Goal: Find specific page/section: Find specific page/section

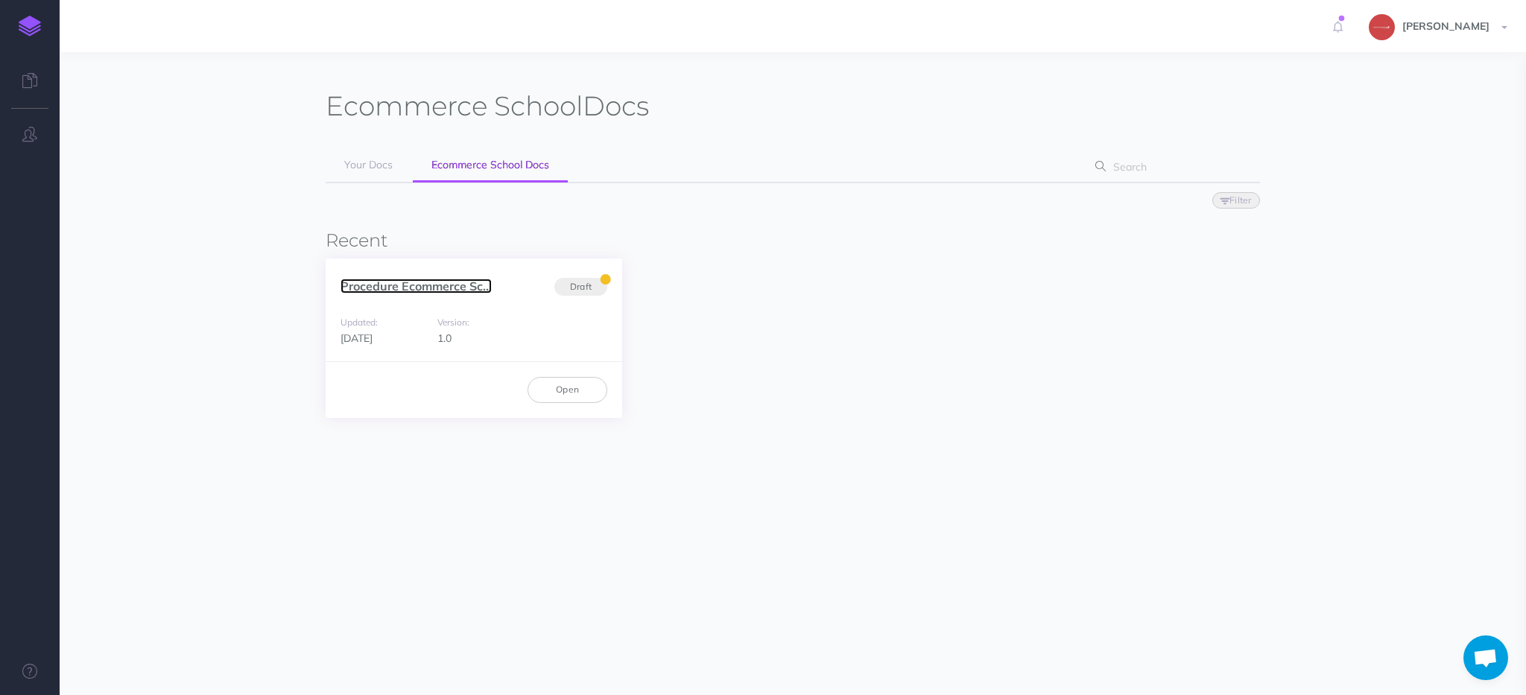
click at [418, 286] on link "Procedure Ecommerce Sc..." at bounding box center [416, 286] width 151 height 15
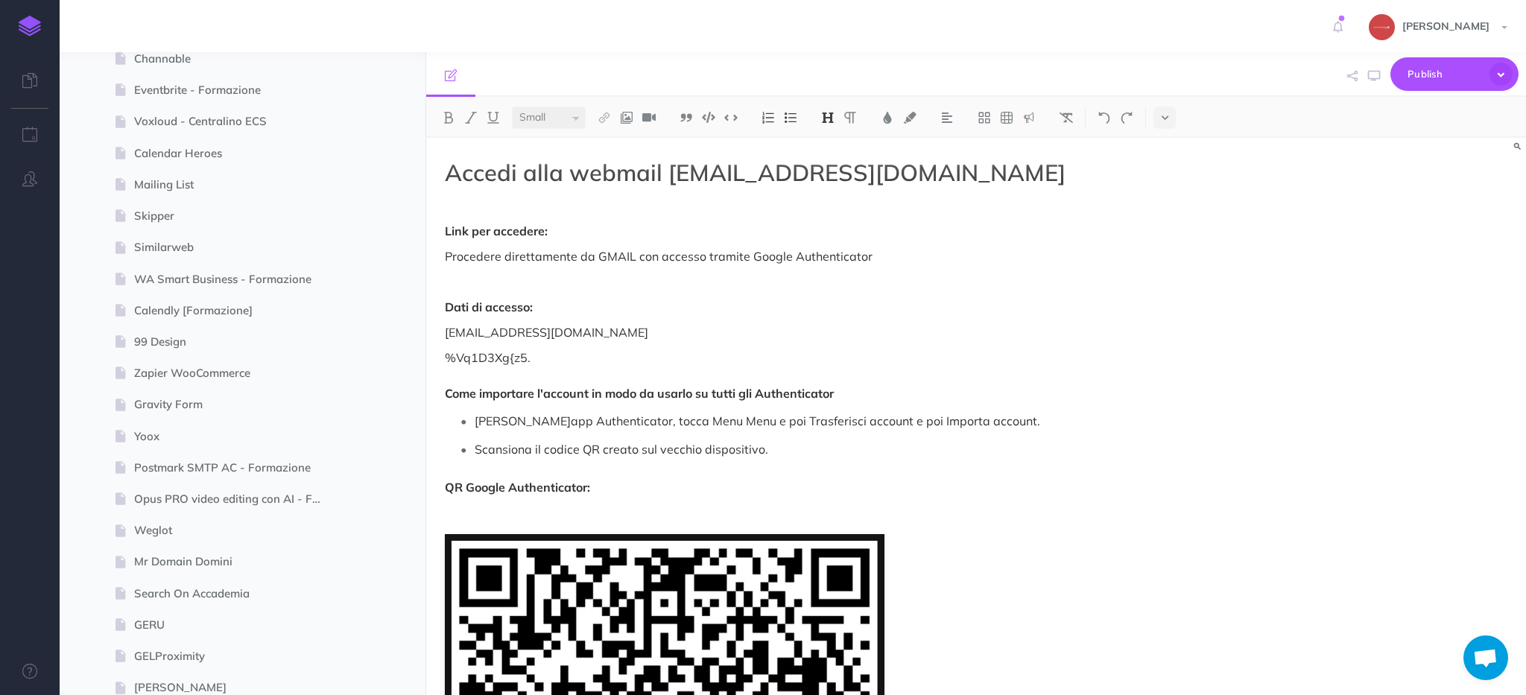
scroll to position [6208, 0]
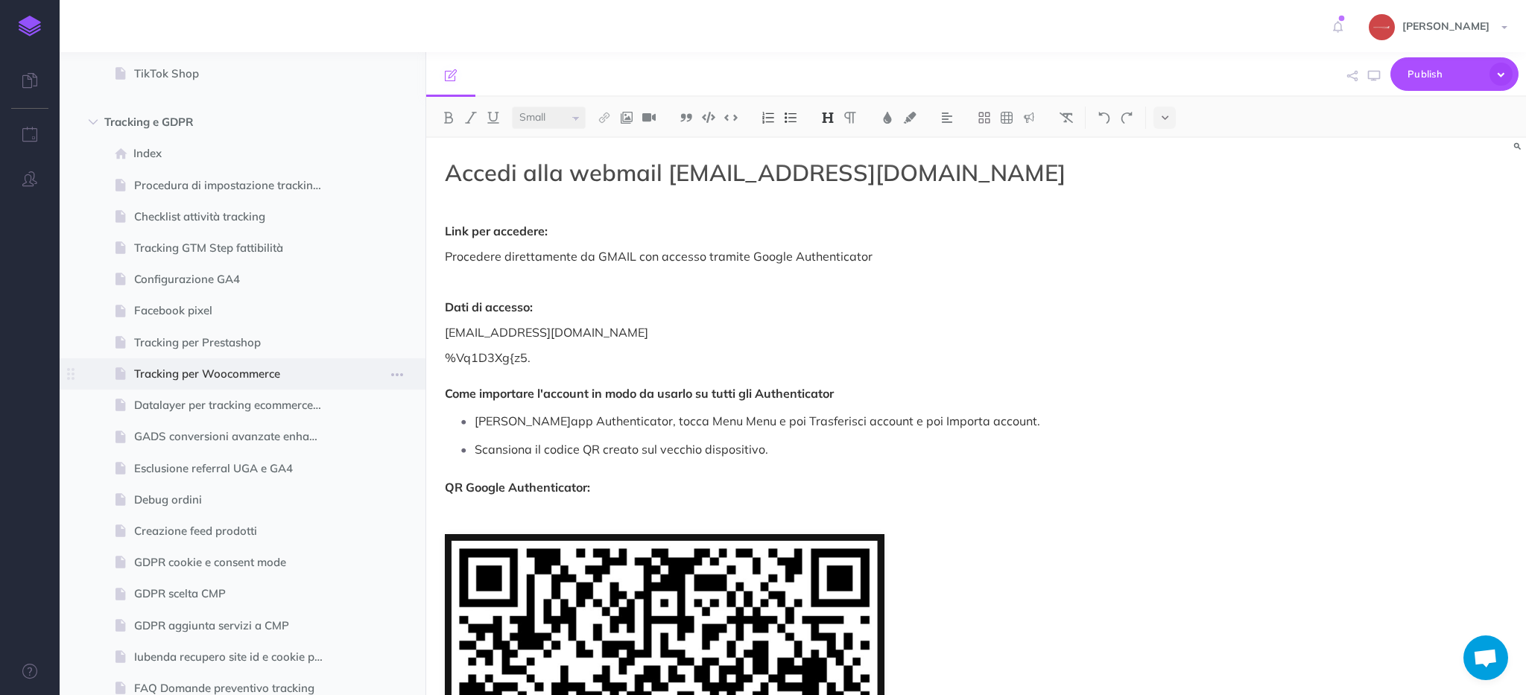
click at [252, 374] on span "Tracking per Woocommerce" at bounding box center [235, 374] width 202 height 18
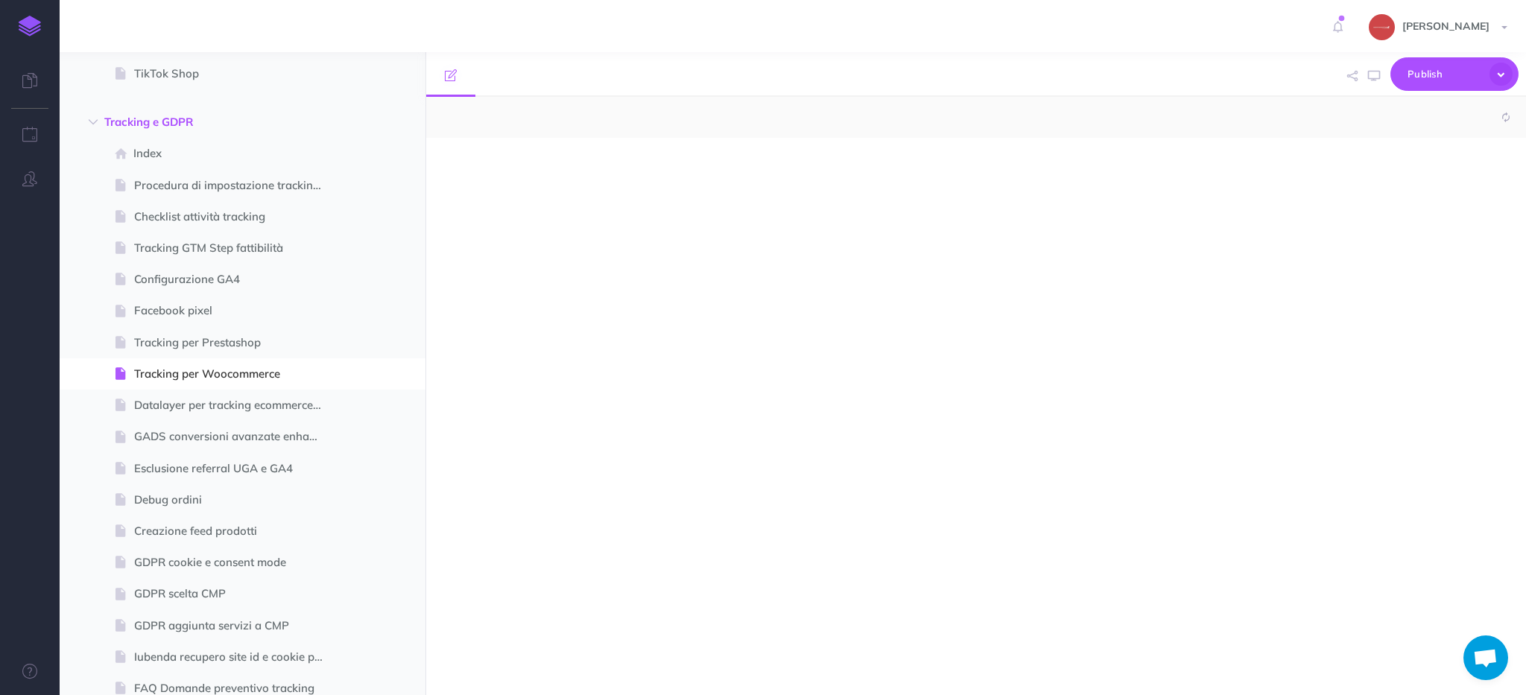
select select "null"
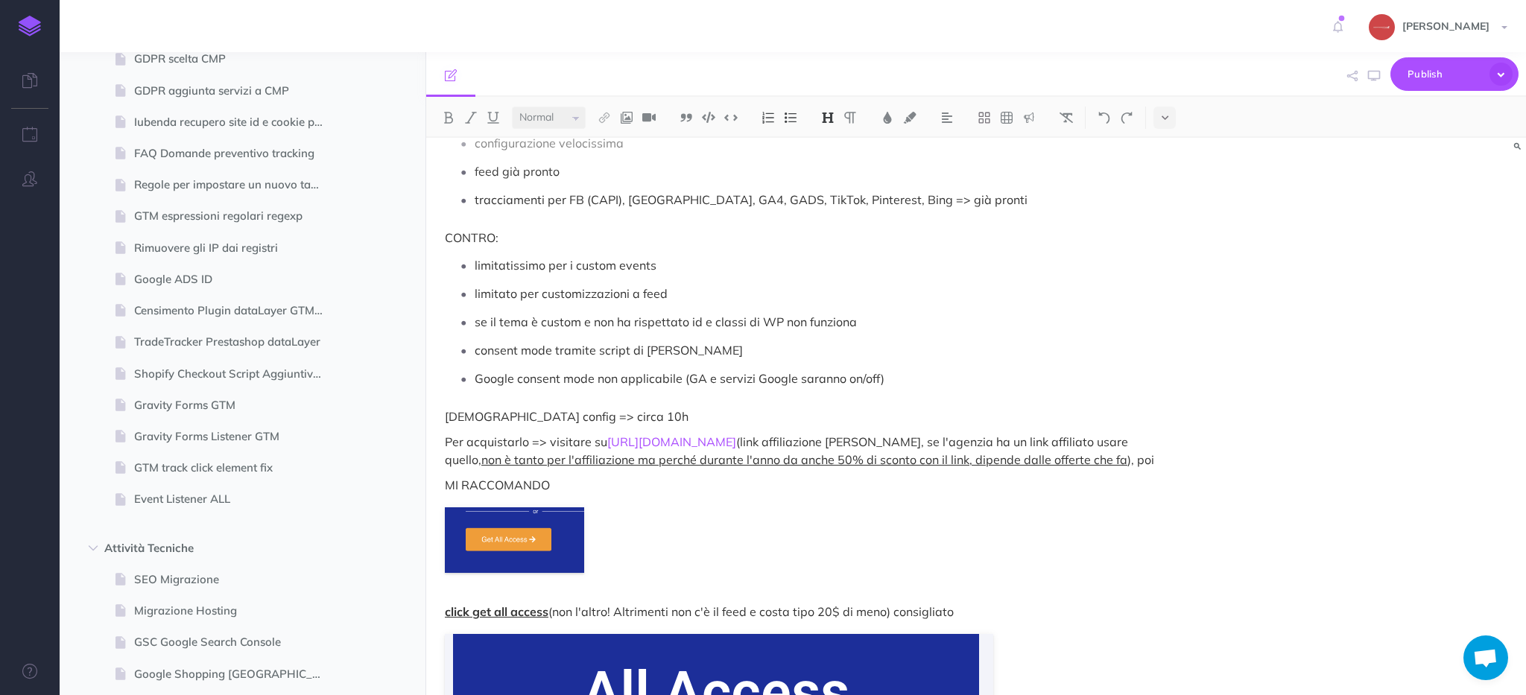
scroll to position [134, 0]
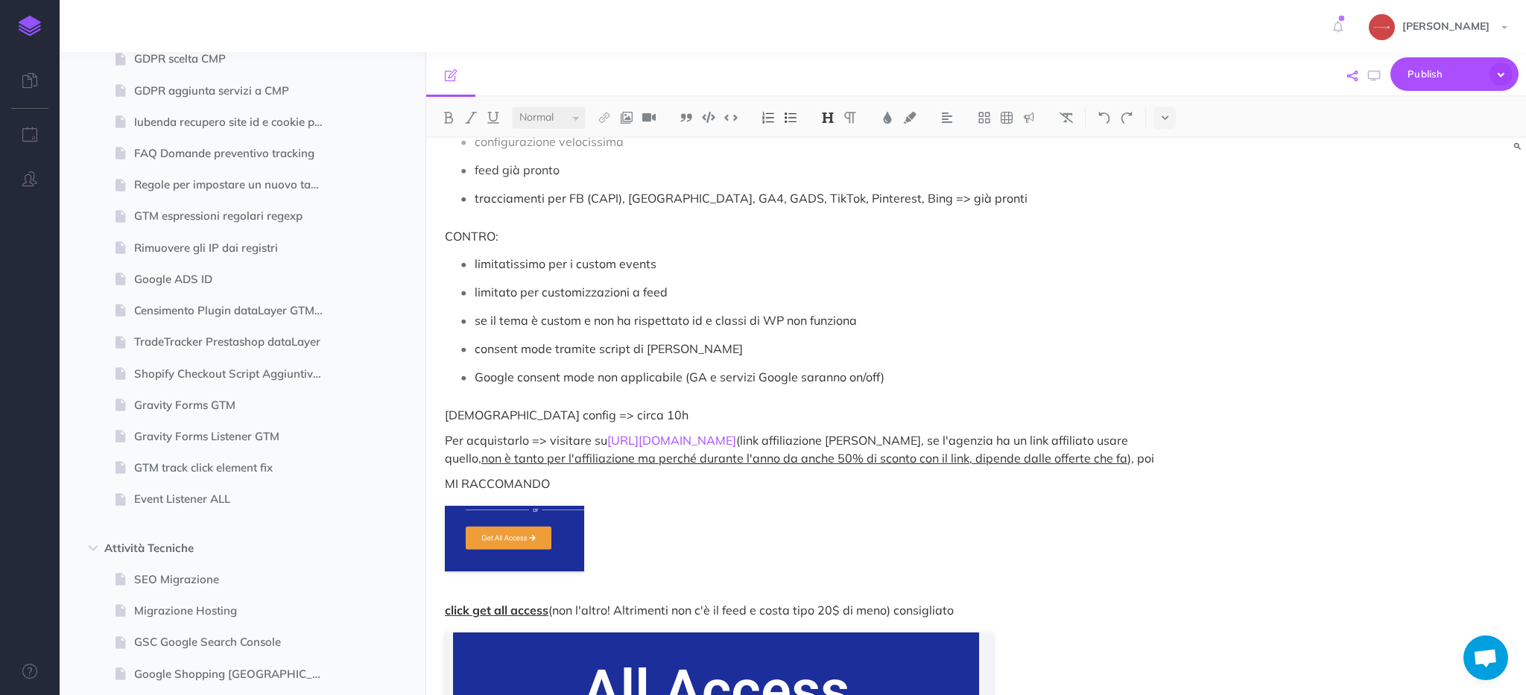
click at [1356, 75] on icon "button" at bounding box center [1352, 76] width 10 height 10
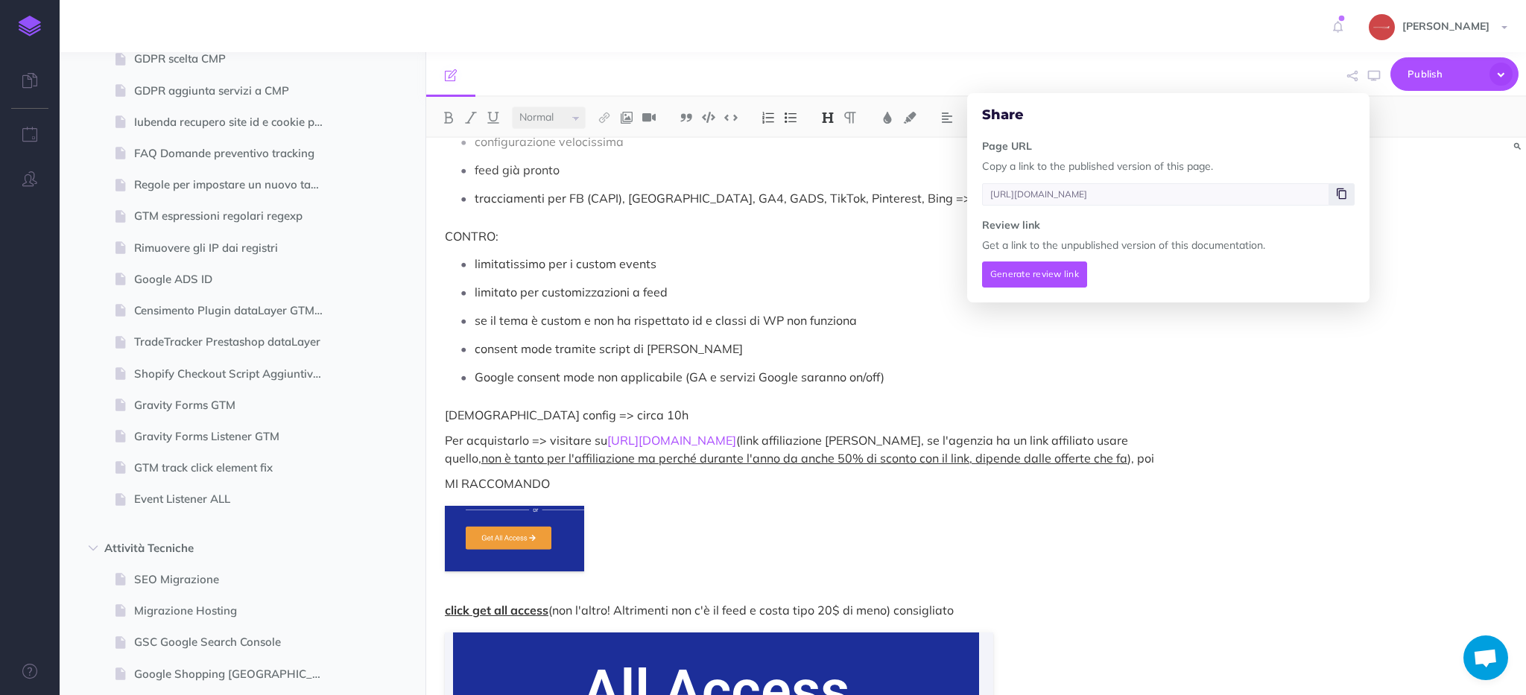
click at [1346, 183] on span at bounding box center [1341, 194] width 25 height 22
